Goal: Information Seeking & Learning: Learn about a topic

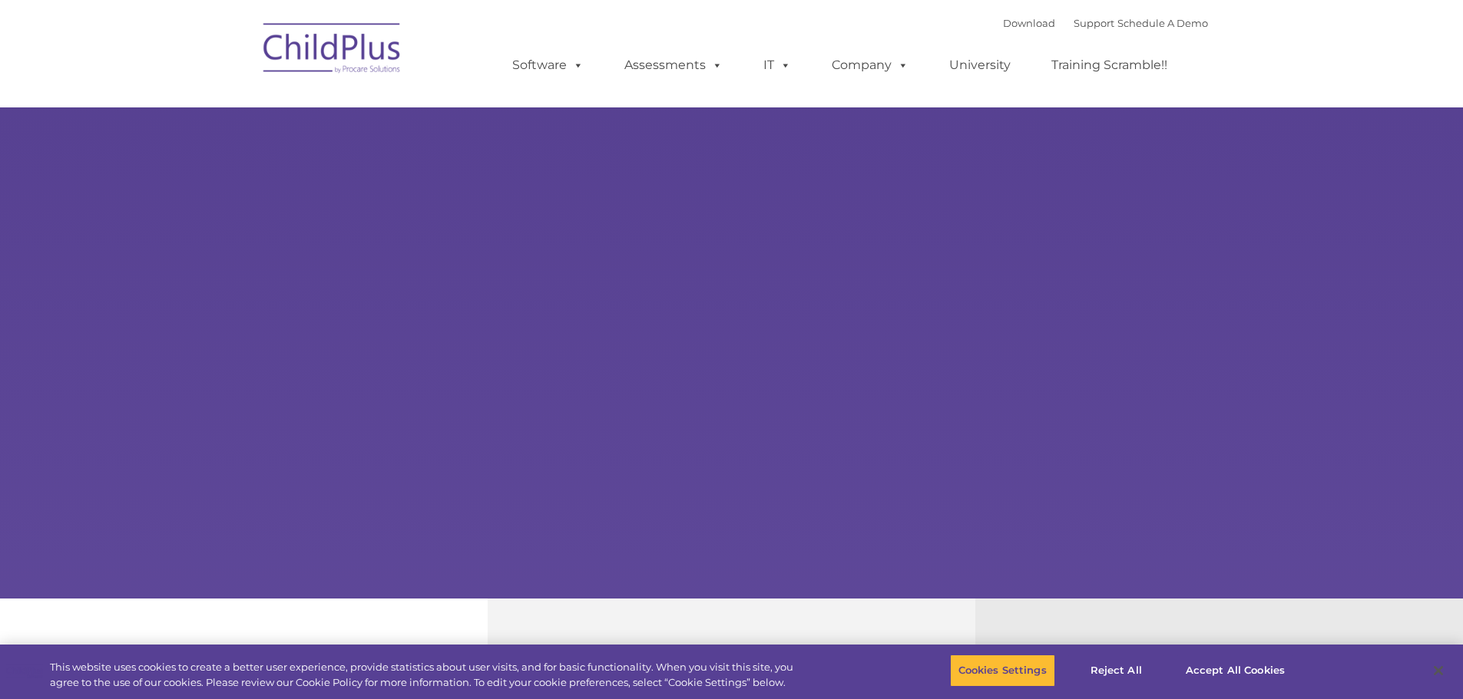
select select "MEDIUM"
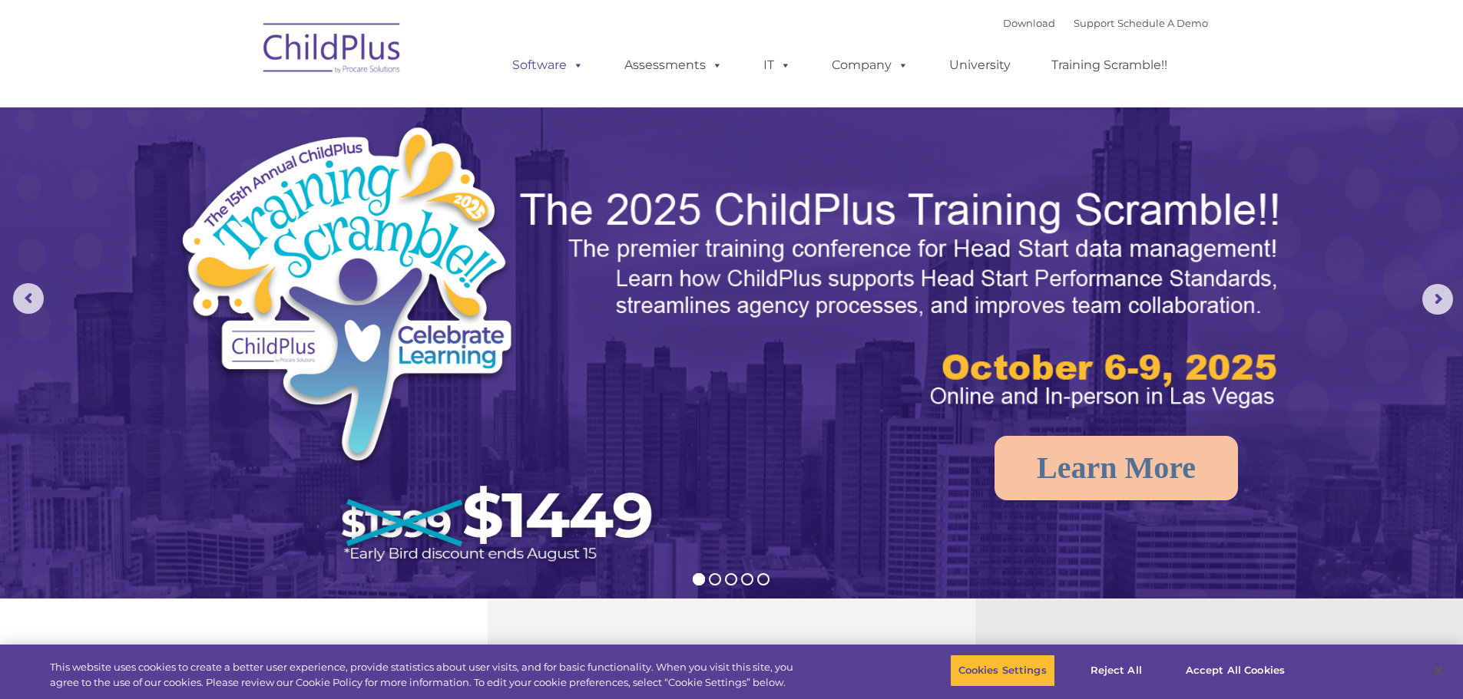
click at [547, 74] on link "Software" at bounding box center [548, 65] width 102 height 31
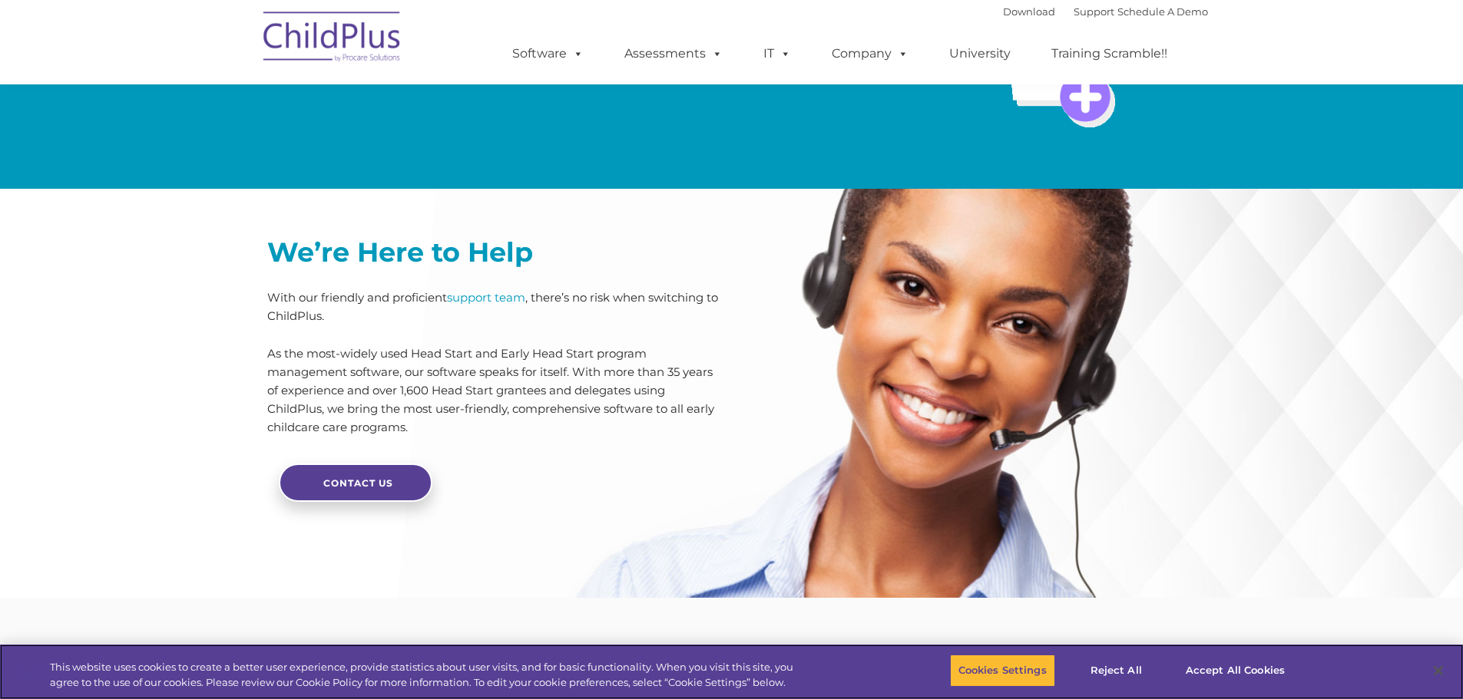
scroll to position [3624, 0]
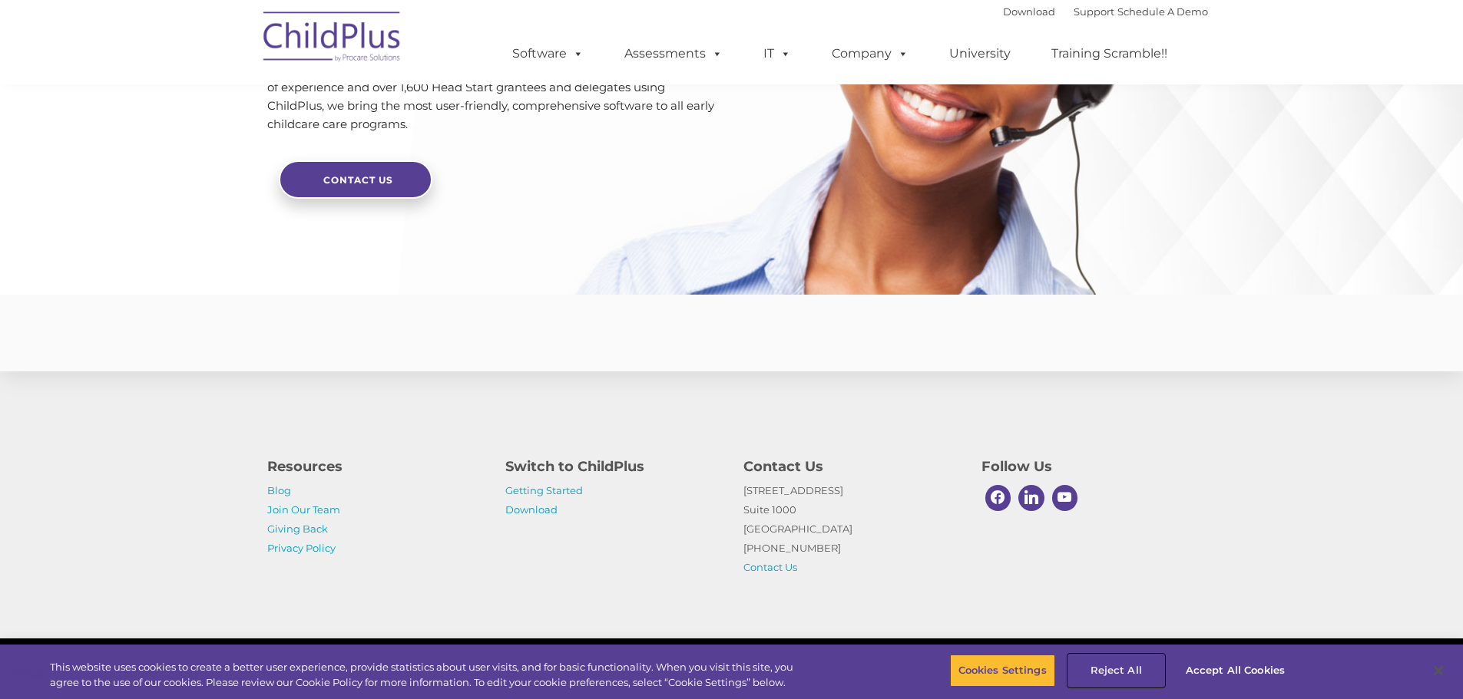
click at [1133, 670] on button "Reject All" at bounding box center [1116, 671] width 96 height 32
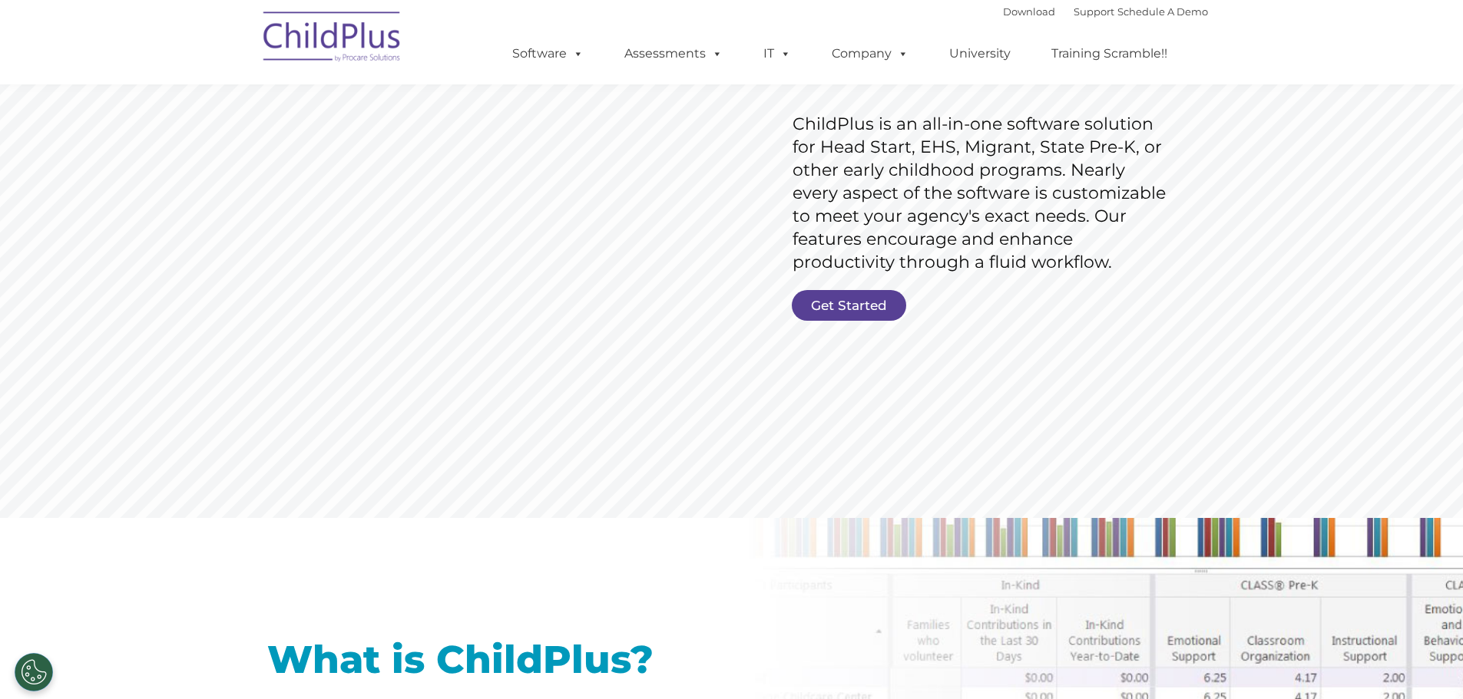
scroll to position [0, 0]
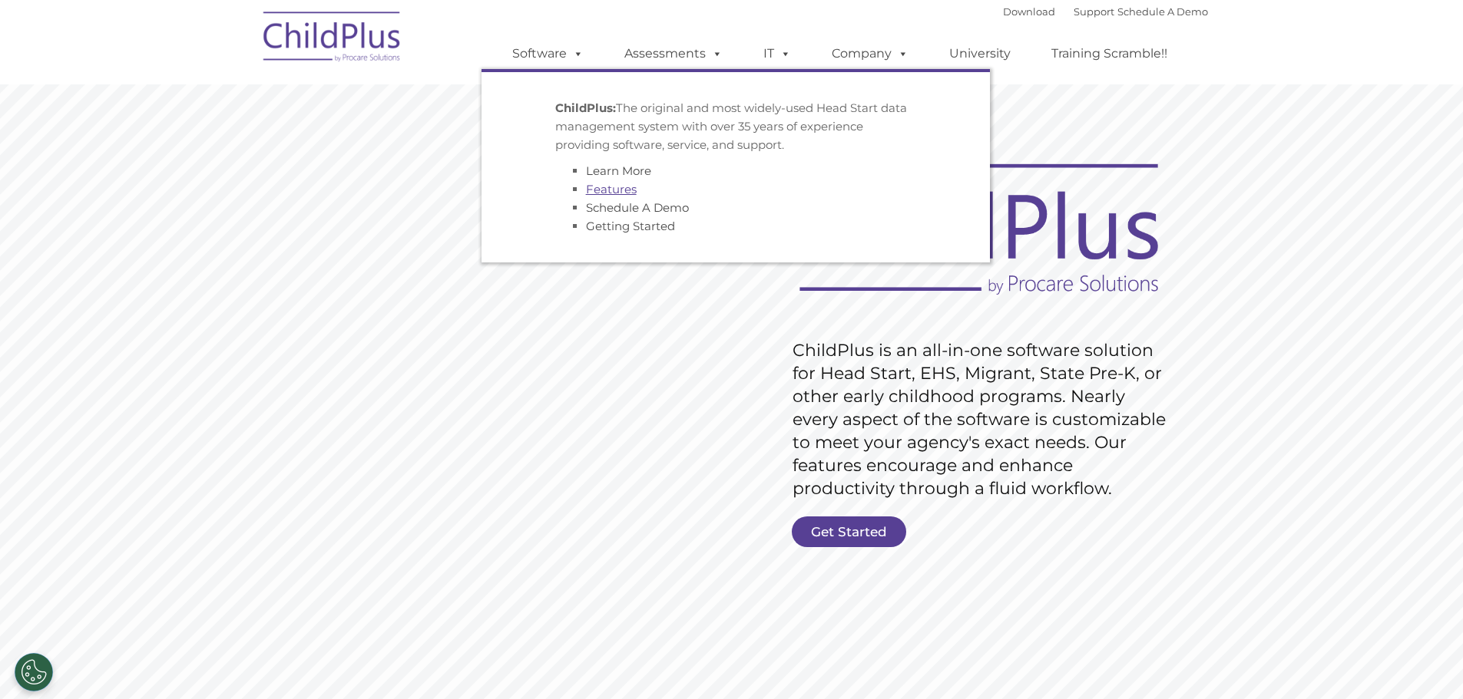
click at [621, 191] on link "Features" at bounding box center [611, 189] width 51 height 15
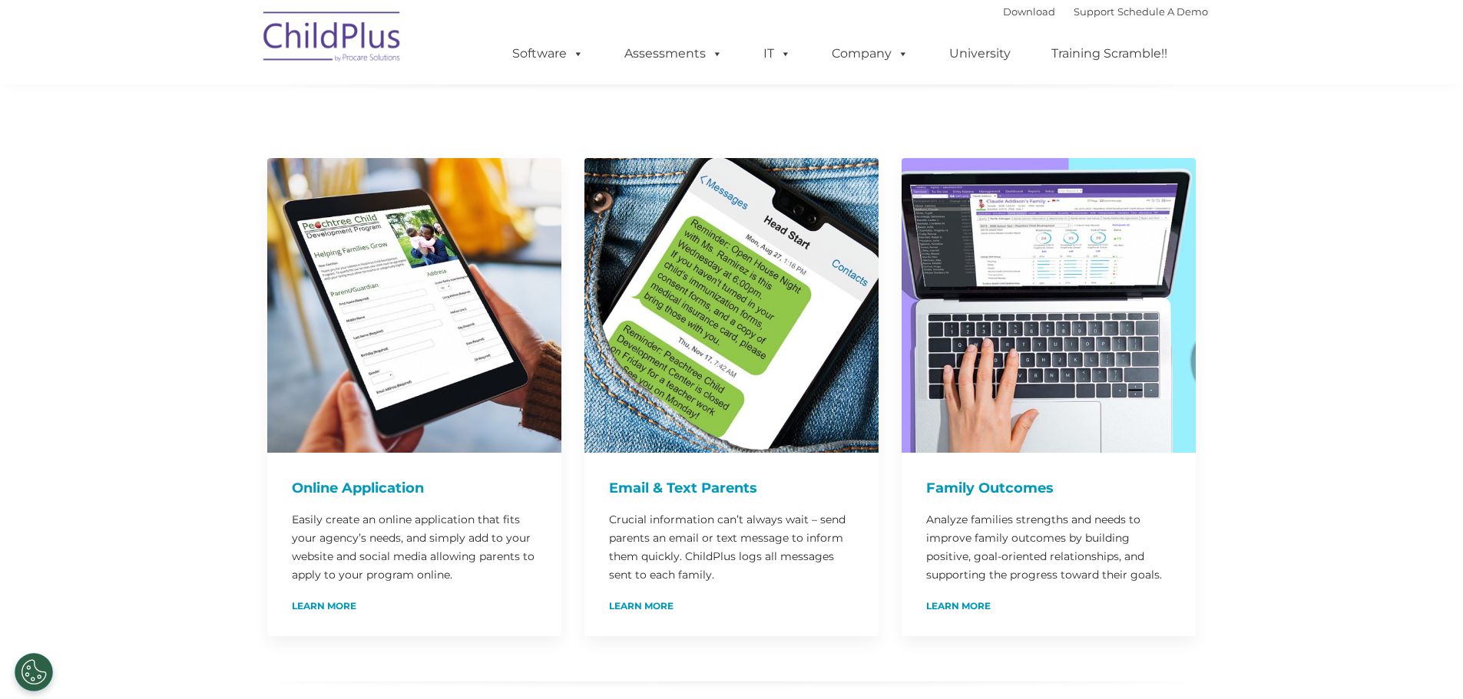
scroll to position [709, 0]
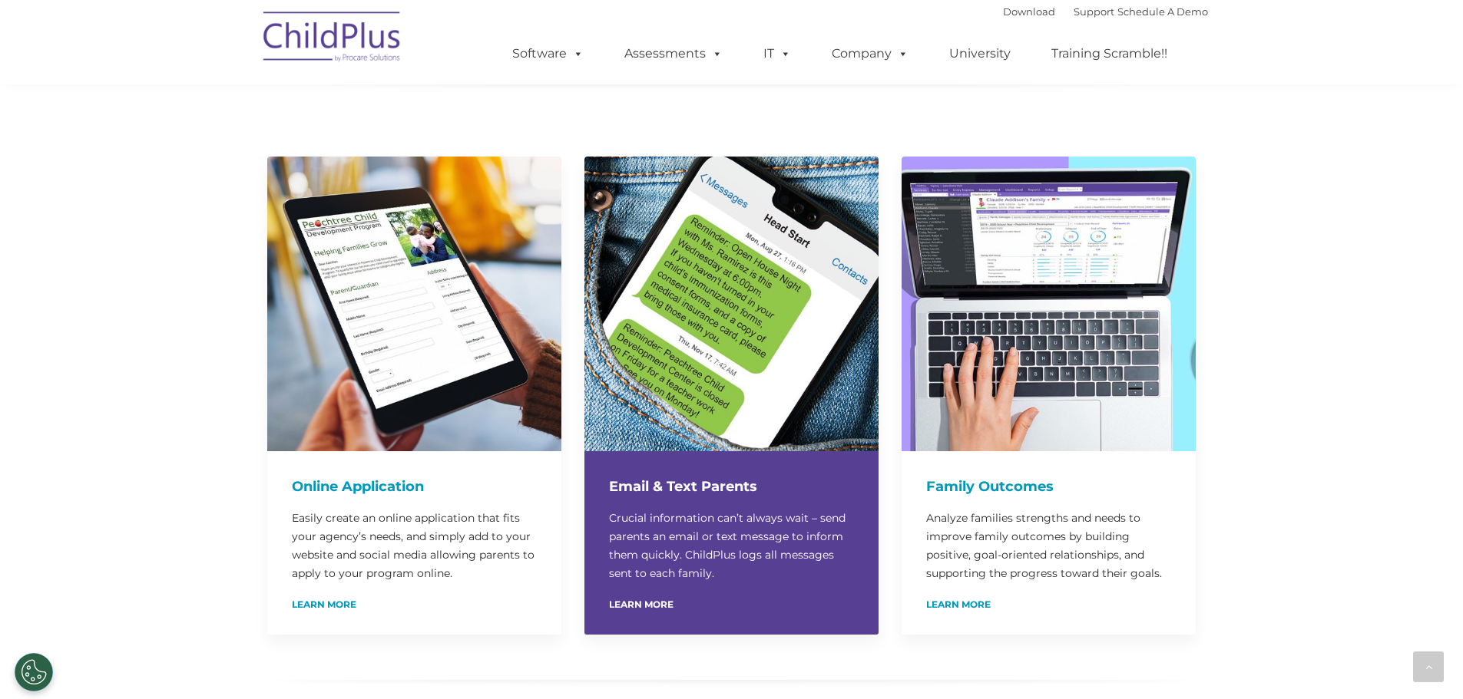
click at [653, 598] on div "Learn More" at bounding box center [731, 604] width 245 height 12
click at [649, 600] on link "Learn More" at bounding box center [641, 604] width 64 height 9
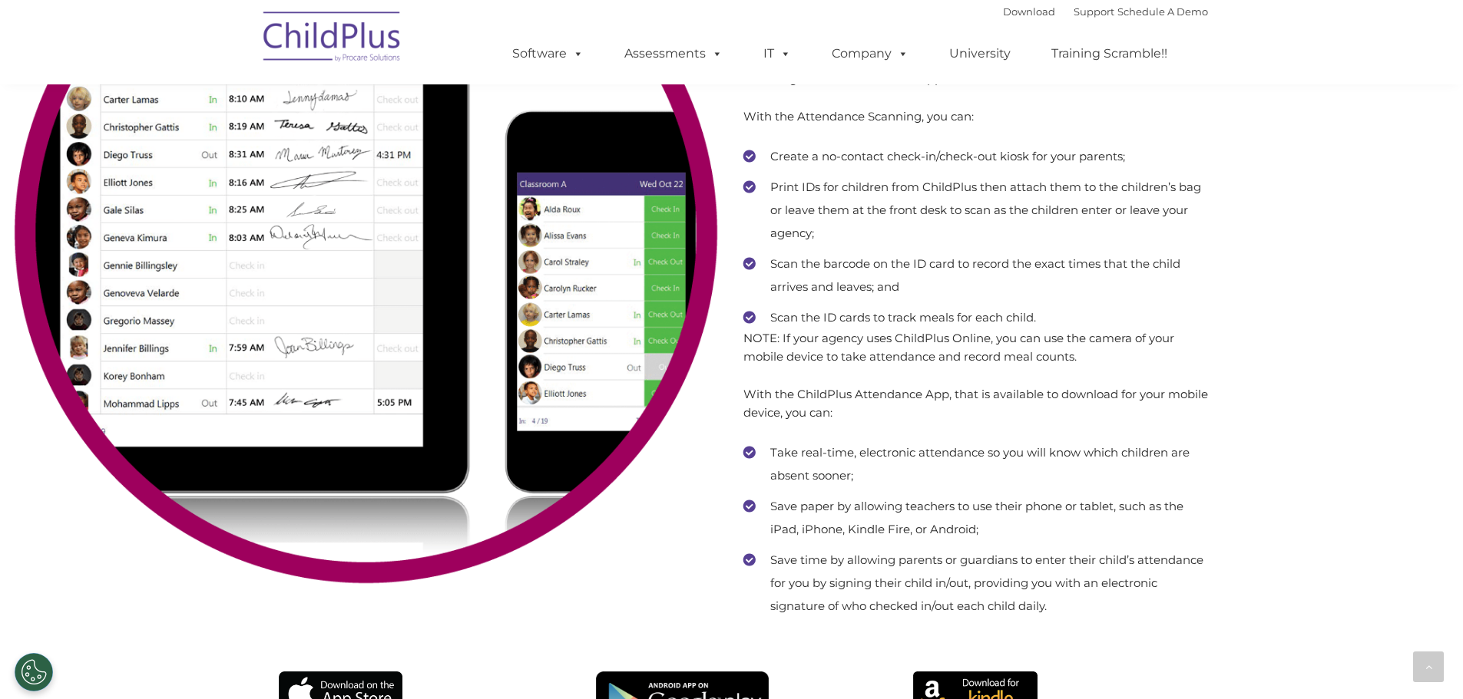
scroll to position [9573, 0]
